Goal: Task Accomplishment & Management: Manage account settings

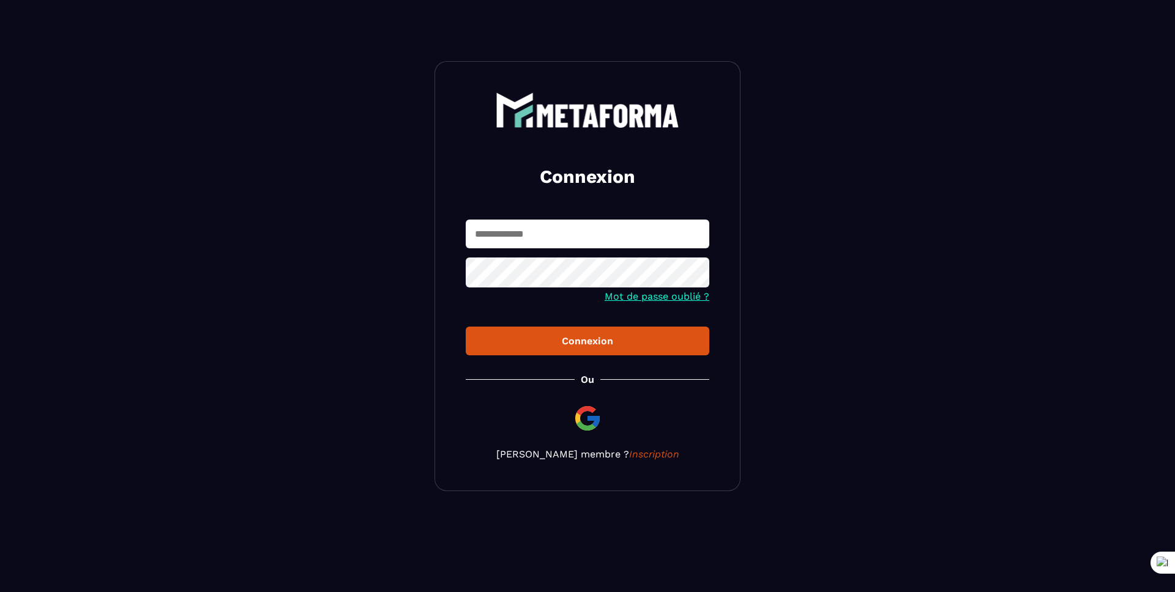
click at [540, 236] on input "text" at bounding box center [587, 234] width 243 height 29
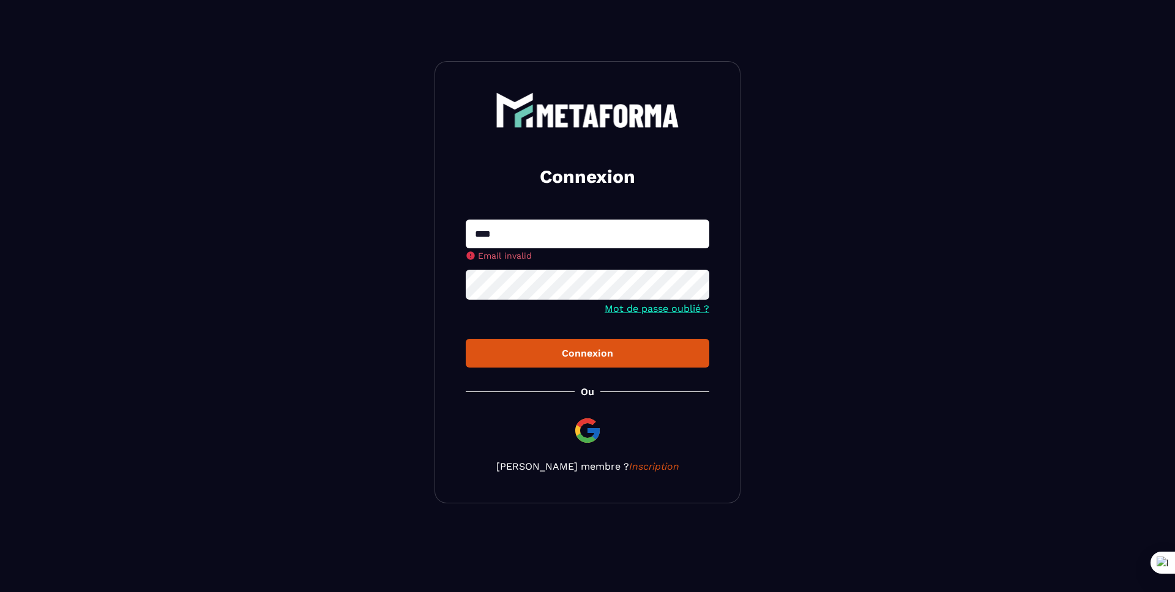
type input "**********"
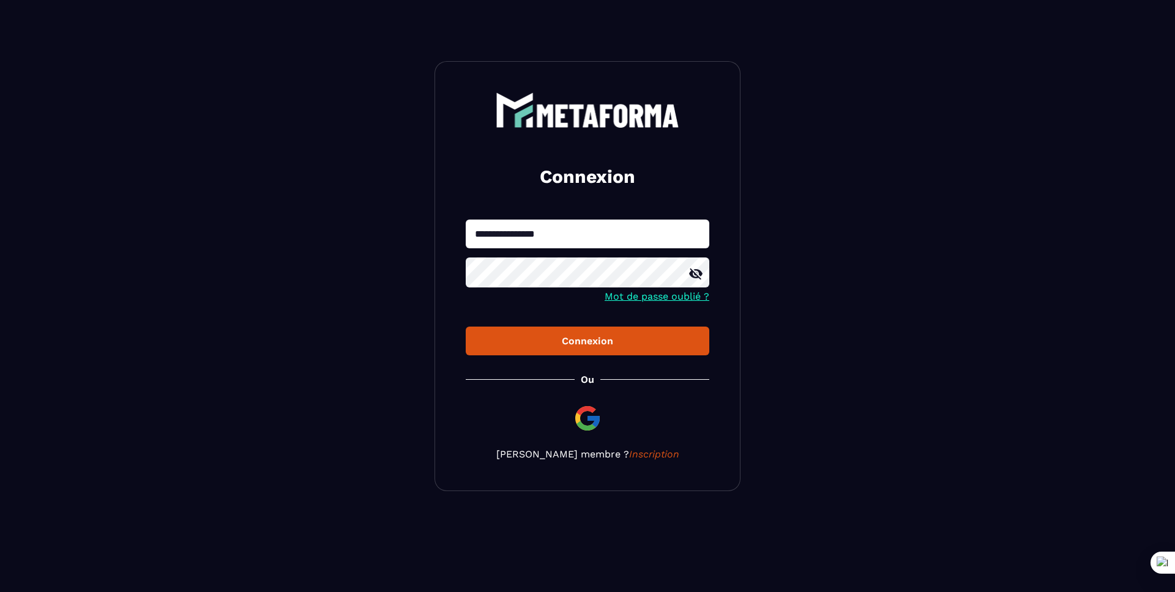
click at [466, 327] on button "Connexion" at bounding box center [587, 341] width 243 height 29
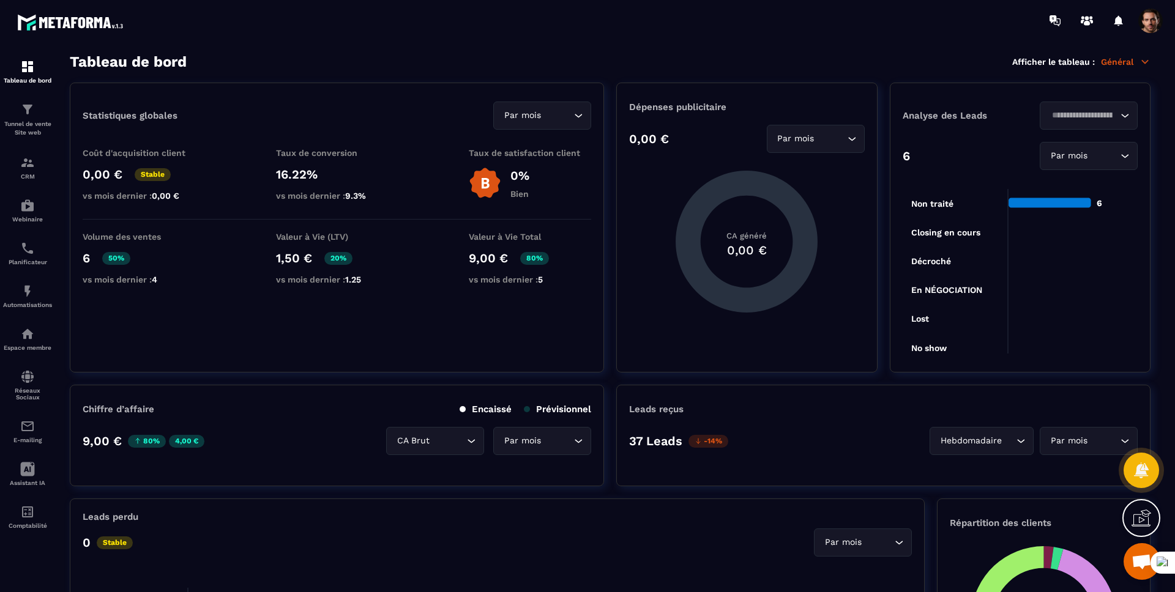
click at [318, 72] on section "Tableau de bord Afficher le tableau : Général Statistiques globales Par mois Lo…" at bounding box center [610, 323] width 1105 height 540
click at [1146, 19] on span at bounding box center [1150, 21] width 24 height 24
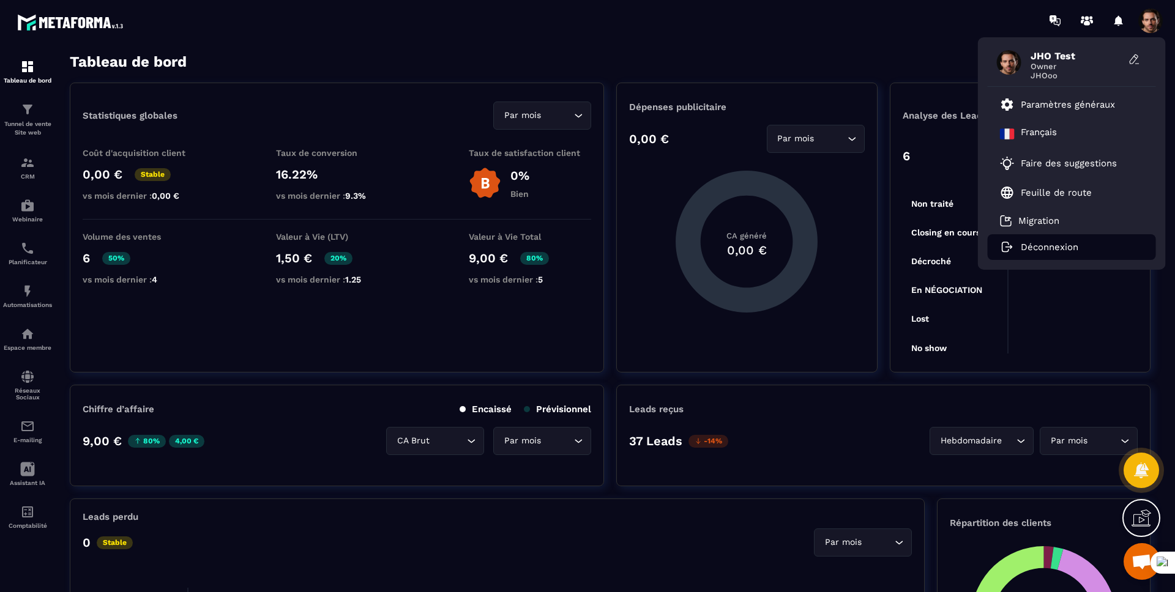
click at [1030, 242] on p "Déconnexion" at bounding box center [1049, 247] width 58 height 11
